Goal: Information Seeking & Learning: Learn about a topic

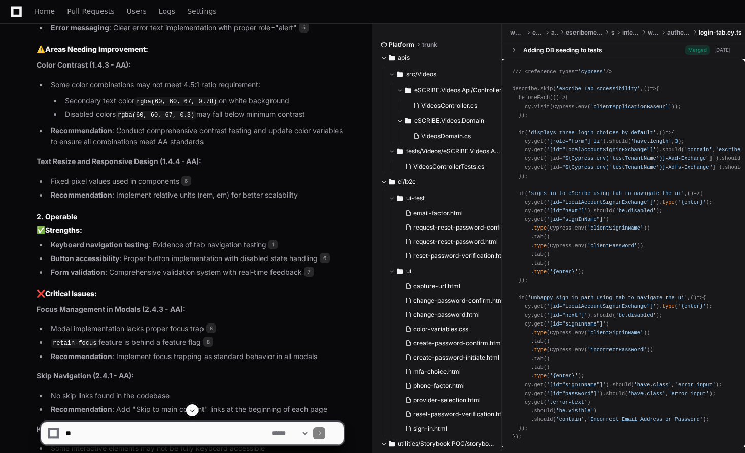
scroll to position [1130, 0]
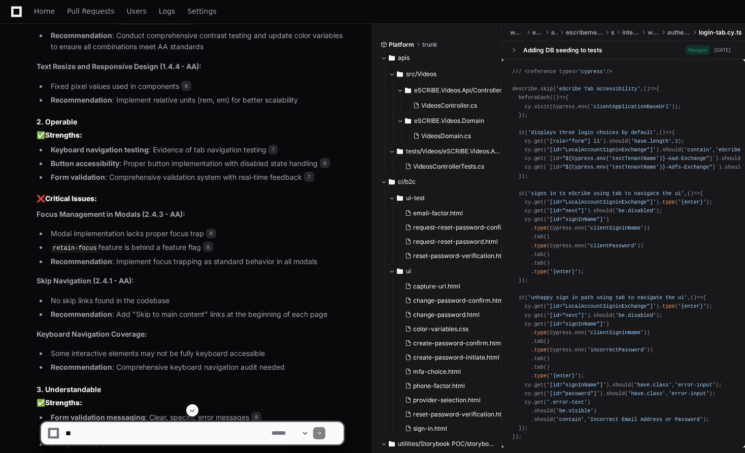
click at [42, 210] on strong "Focus Management in Modals (2.4.3 - AA):" at bounding box center [111, 214] width 149 height 9
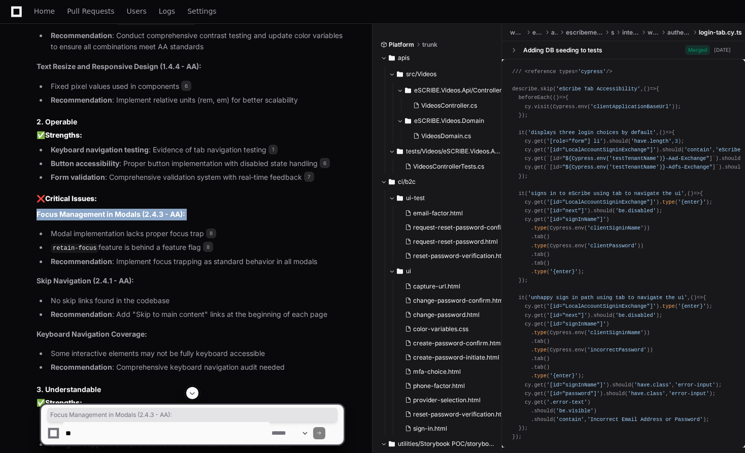
click at [42, 210] on strong "Focus Management in Modals (2.4.3 - AA):" at bounding box center [111, 214] width 149 height 9
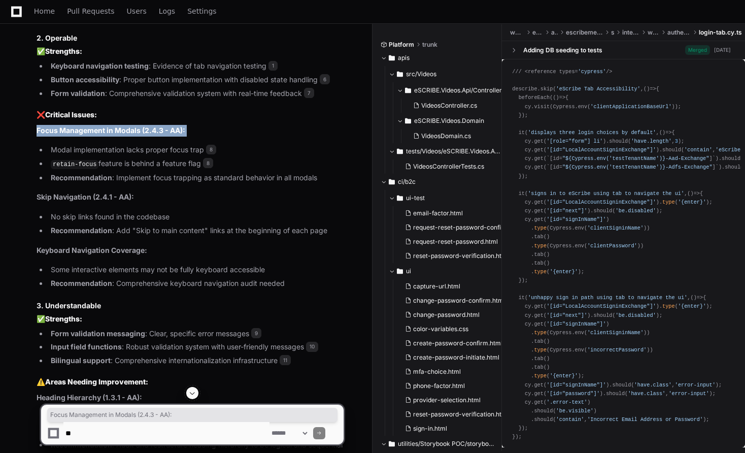
scroll to position [1214, 0]
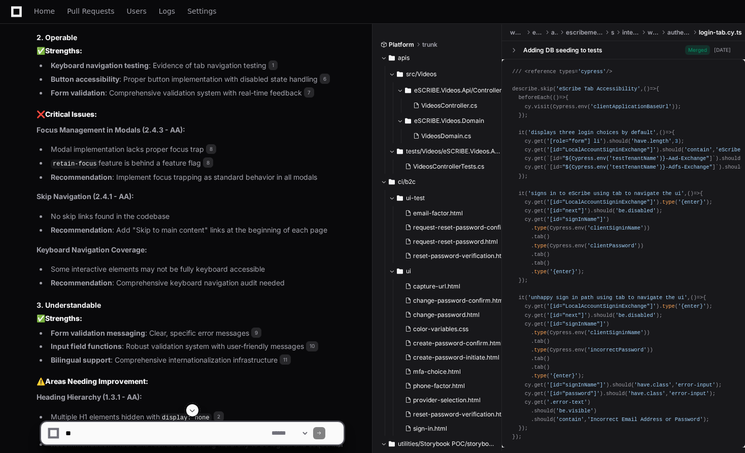
click at [77, 192] on strong "Skip Navigation (2.4.1 - AA):" at bounding box center [85, 196] width 97 height 9
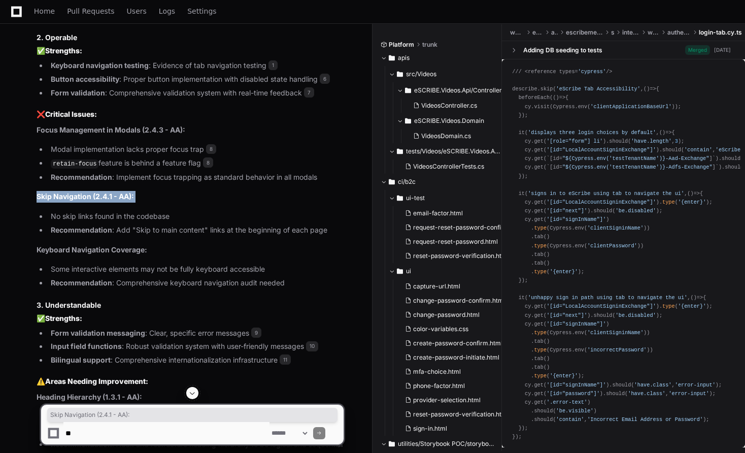
drag, startPoint x: 77, startPoint y: 187, endPoint x: 69, endPoint y: 232, distance: 45.3
click at [77, 192] on strong "Skip Navigation (2.4.1 - AA):" at bounding box center [85, 196] width 97 height 9
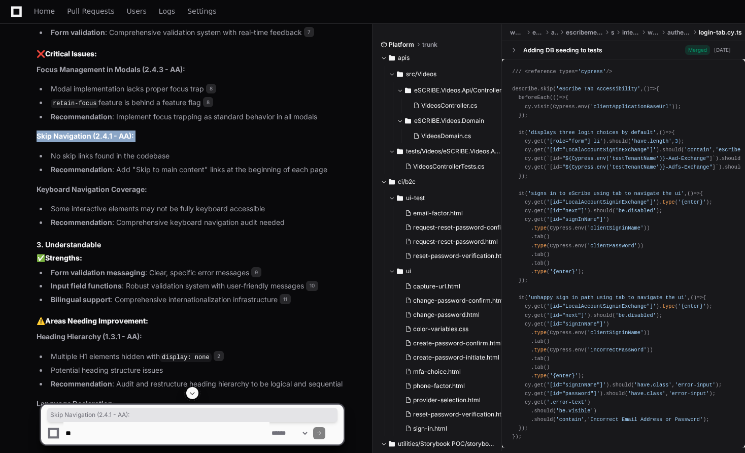
scroll to position [1312, 0]
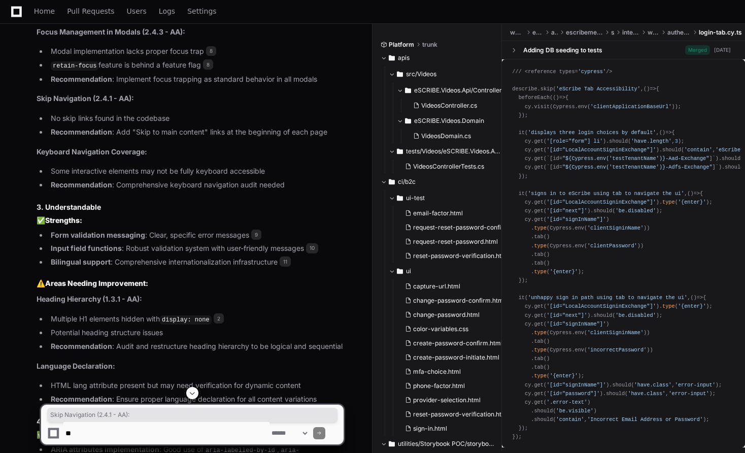
click at [81, 147] on strong "Keyboard Navigation Coverage:" at bounding box center [92, 151] width 111 height 9
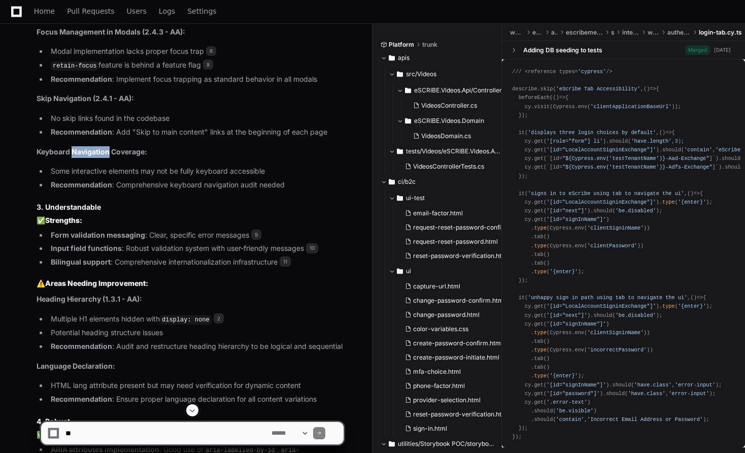
click at [81, 147] on strong "Keyboard Navigation Coverage:" at bounding box center [92, 151] width 111 height 9
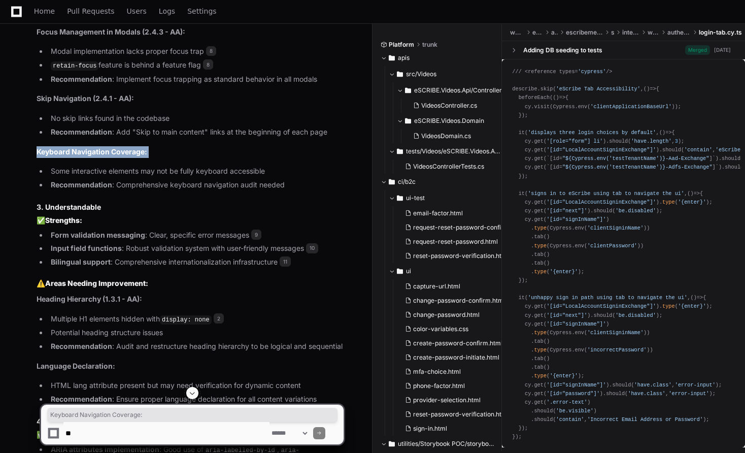
click at [81, 147] on strong "Keyboard Navigation Coverage:" at bounding box center [92, 151] width 111 height 9
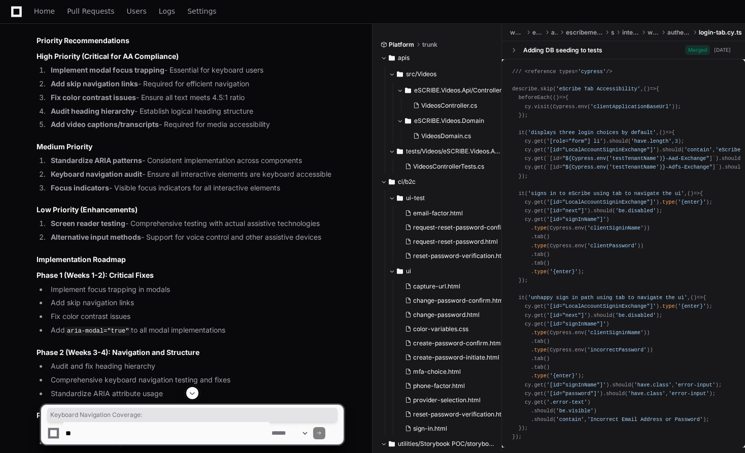
scroll to position [2086, 0]
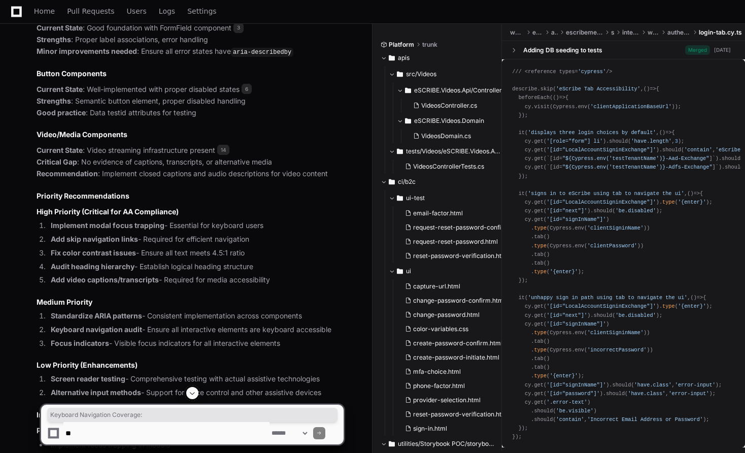
click at [56, 221] on strong "Implement modal focus trapping" at bounding box center [108, 225] width 114 height 9
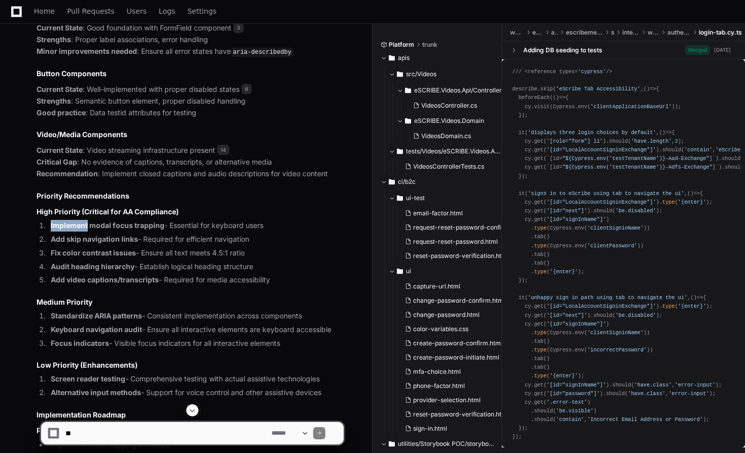
click at [56, 221] on strong "Implement modal focus trapping" at bounding box center [108, 225] width 114 height 9
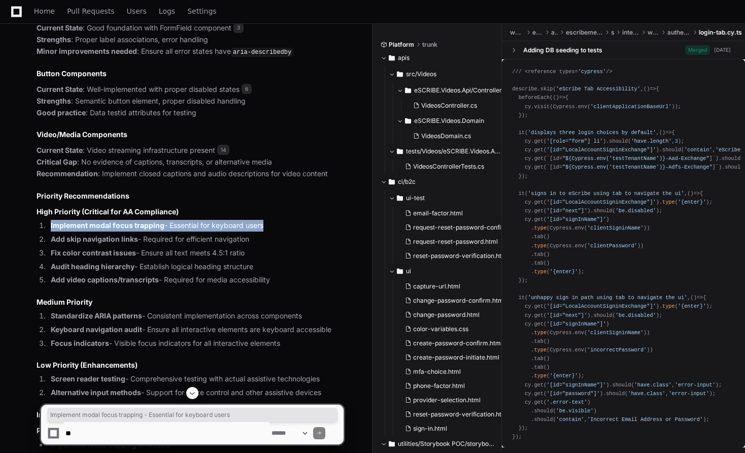
click at [56, 221] on strong "Implement modal focus trapping" at bounding box center [108, 225] width 114 height 9
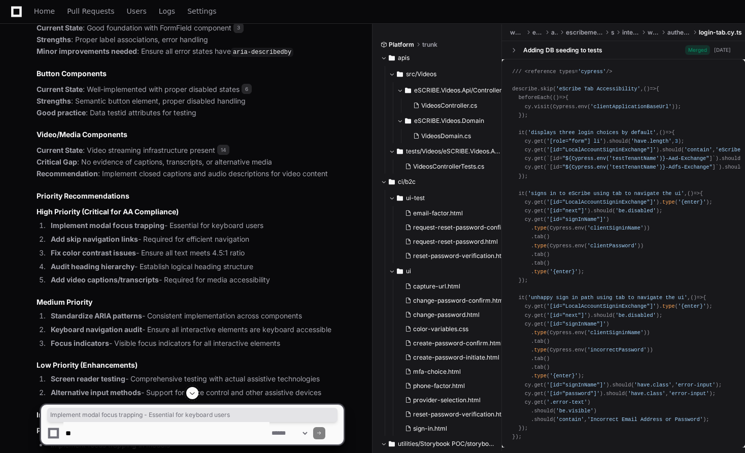
click at [78, 235] on strong "Add skip navigation links" at bounding box center [94, 239] width 87 height 9
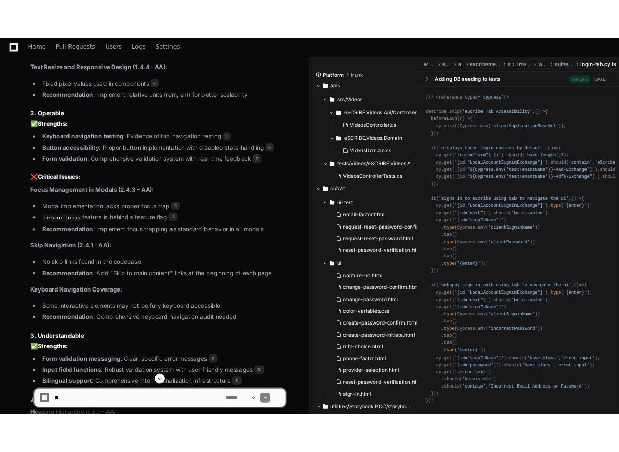
scroll to position [0, 0]
